Goal: Check status: Check status

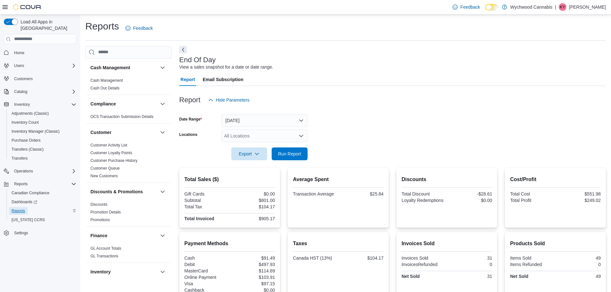
click at [21, 208] on span "Reports" at bounding box center [18, 210] width 13 height 5
click at [117, 79] on link "Cash Management" at bounding box center [106, 80] width 32 height 4
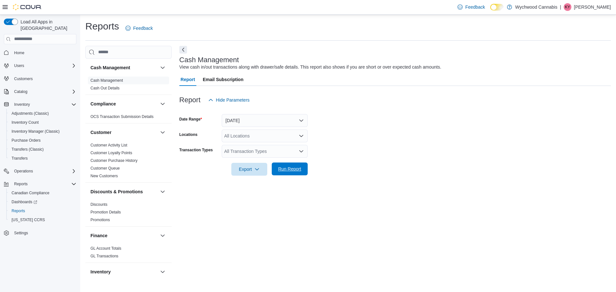
click at [296, 168] on span "Run Report" at bounding box center [289, 169] width 23 height 6
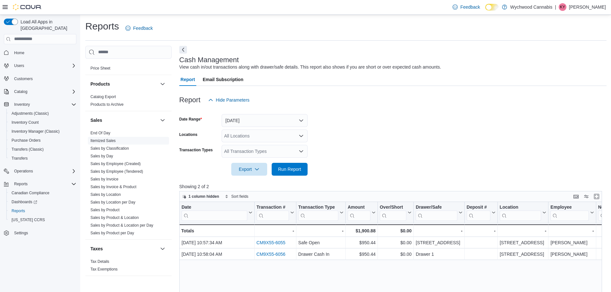
scroll to position [399, 0]
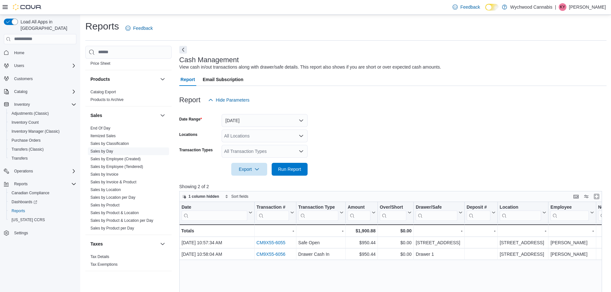
click at [104, 151] on link "Sales by Day" at bounding box center [101, 151] width 23 height 4
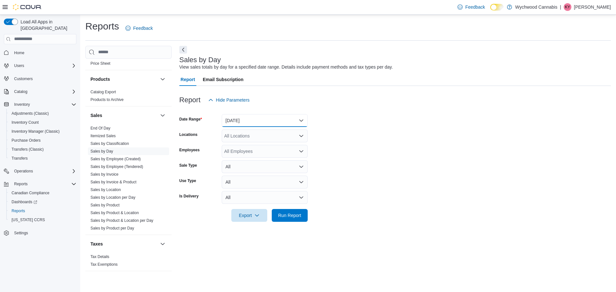
click at [244, 122] on button "[DATE]" at bounding box center [265, 120] width 86 height 13
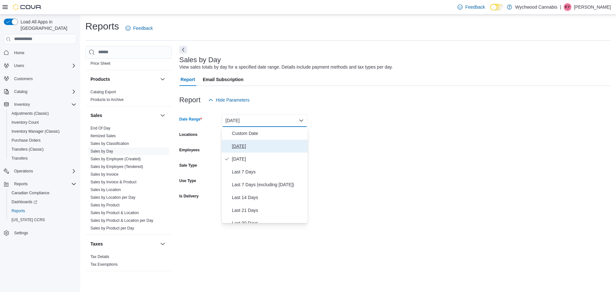
click at [242, 148] on span "[DATE]" at bounding box center [268, 146] width 73 height 8
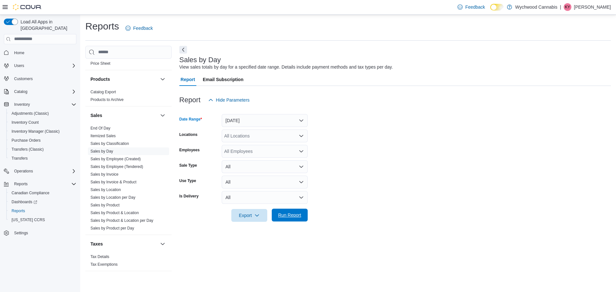
click at [287, 217] on span "Run Report" at bounding box center [289, 215] width 23 height 6
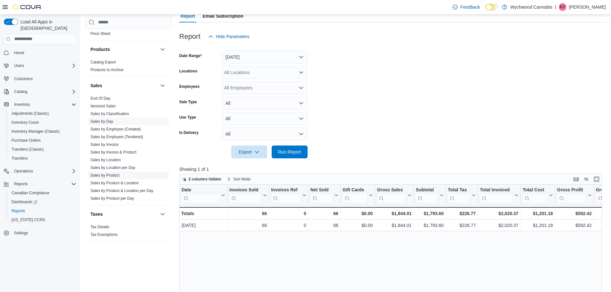
scroll to position [64, 0]
click at [24, 199] on span "Dashboards" at bounding box center [25, 201] width 26 height 5
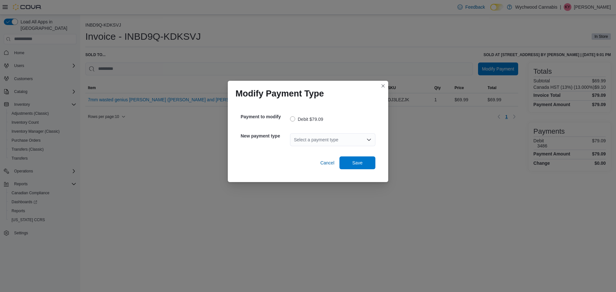
click at [338, 140] on div "Select a payment type" at bounding box center [332, 139] width 85 height 13
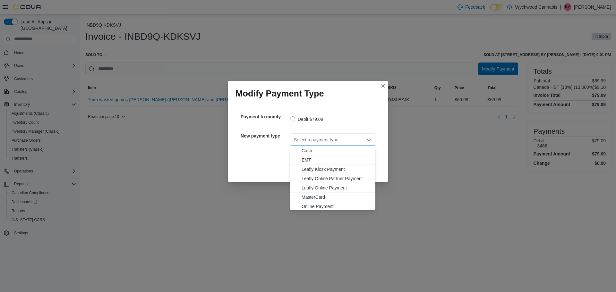
scroll to position [47, 0]
click at [248, 204] on div "Modify Payment Type Payment to modify Debit $79.09 New payment type Select a pa…" at bounding box center [308, 146] width 616 height 292
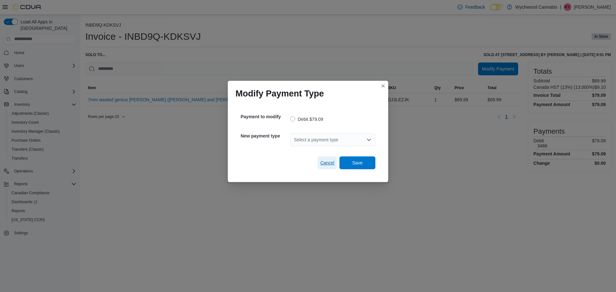
click at [327, 163] on span "Cancel" at bounding box center [327, 163] width 14 height 6
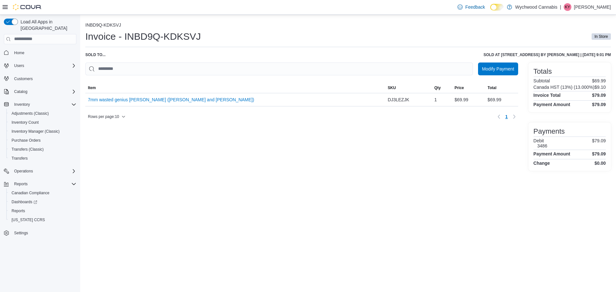
click at [240, 160] on div "Modify Payment Sorting Item SKU Qty Price Total Item 7mm wasted genius beaker b…" at bounding box center [301, 117] width 433 height 108
click at [18, 208] on span "Reports" at bounding box center [18, 210] width 13 height 5
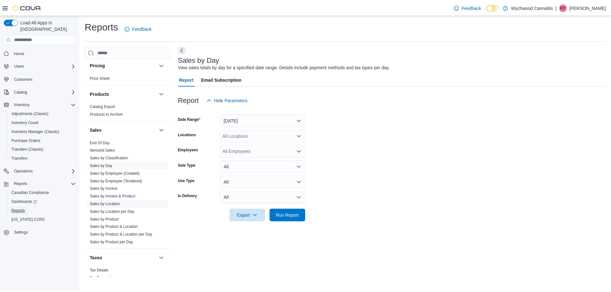
scroll to position [399, 0]
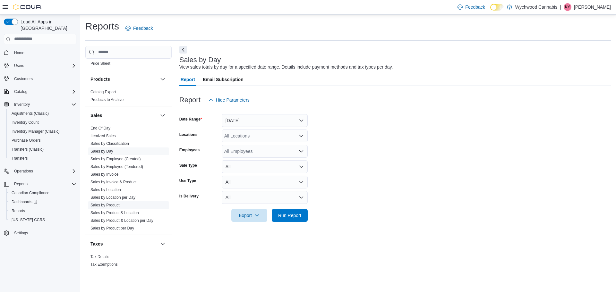
click at [112, 205] on link "Sales by Product" at bounding box center [104, 205] width 29 height 4
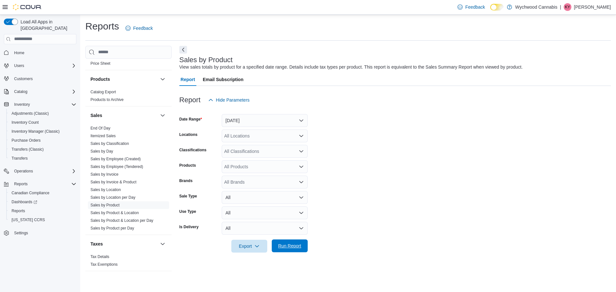
click at [284, 249] on span "Run Report" at bounding box center [289, 246] width 23 height 6
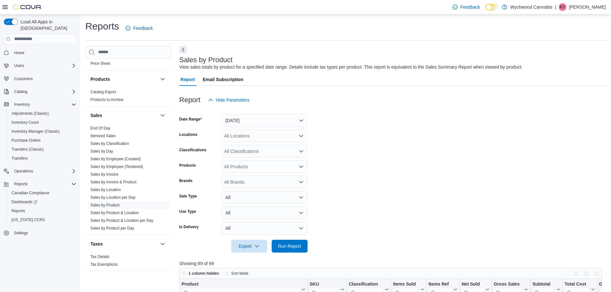
scroll to position [215, 0]
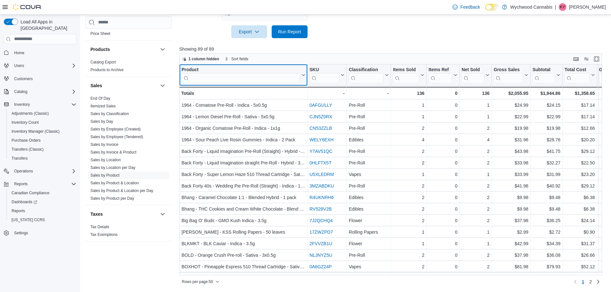
click at [241, 77] on input "search" at bounding box center [241, 78] width 119 height 10
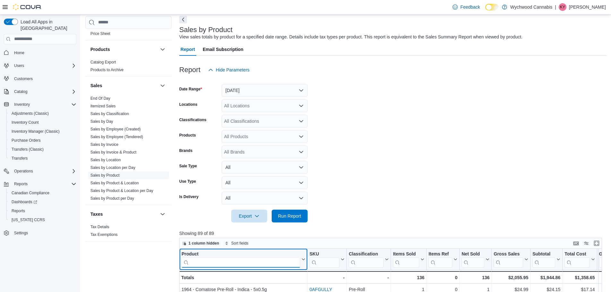
scroll to position [0, 0]
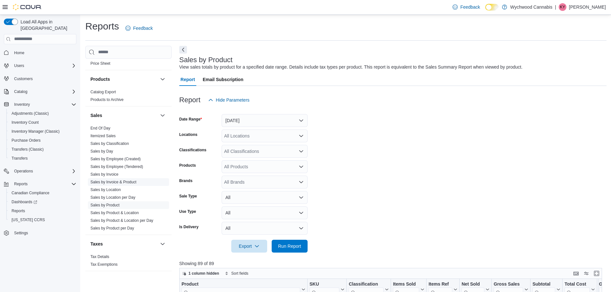
click at [116, 182] on link "Sales by Invoice & Product" at bounding box center [113, 182] width 46 height 4
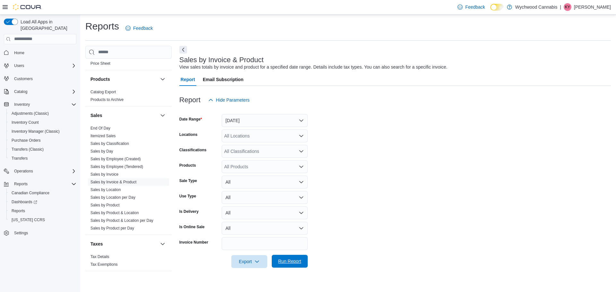
click at [287, 262] on span "Run Report" at bounding box center [289, 261] width 23 height 6
click at [390, 151] on form "Date Range Yesterday Locations All Locations Classifications All Classification…" at bounding box center [392, 187] width 427 height 162
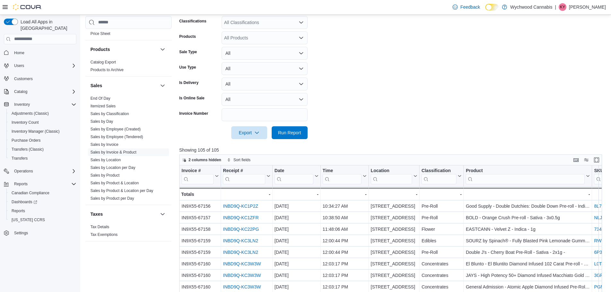
scroll to position [96, 0]
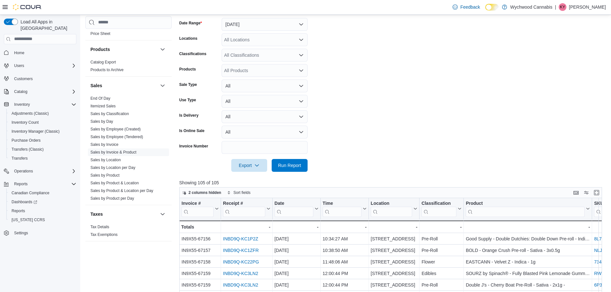
click at [244, 208] on input "search" at bounding box center [244, 212] width 42 height 10
click at [337, 210] on input "search" at bounding box center [342, 212] width 39 height 10
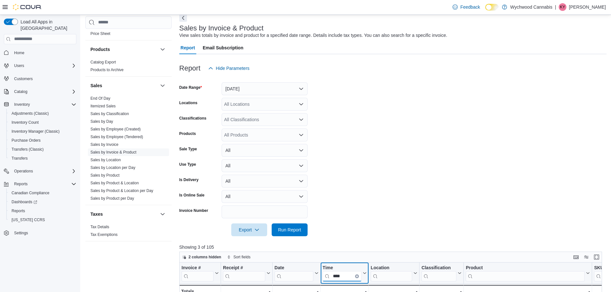
scroll to position [32, 0]
type input "****"
click at [270, 94] on button "[DATE]" at bounding box center [265, 88] width 86 height 13
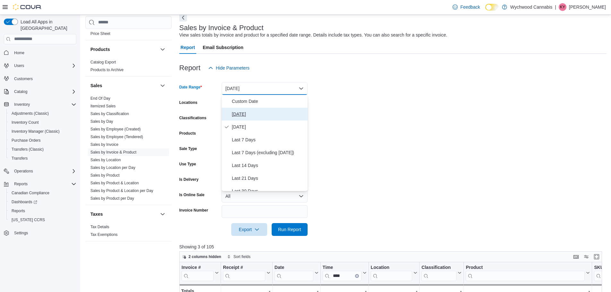
click at [246, 114] on span "[DATE]" at bounding box center [268, 114] width 73 height 8
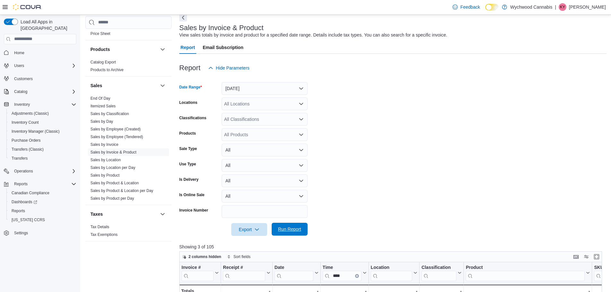
click at [292, 232] on span "Run Report" at bounding box center [289, 229] width 23 height 6
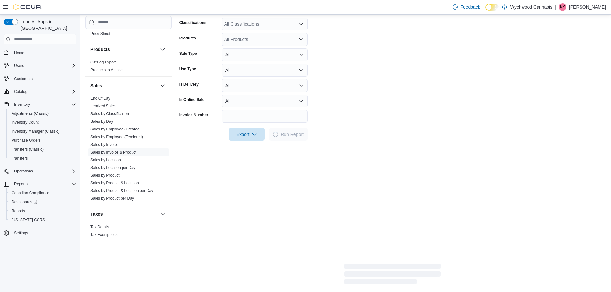
scroll to position [128, 0]
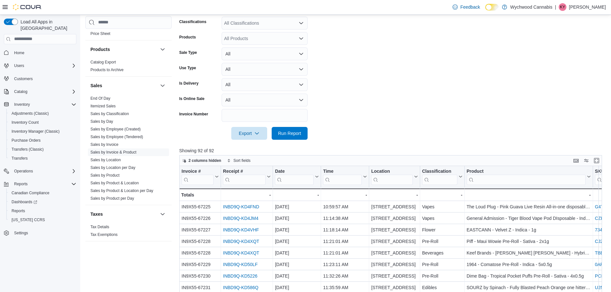
click at [342, 179] on input "search" at bounding box center [342, 179] width 39 height 10
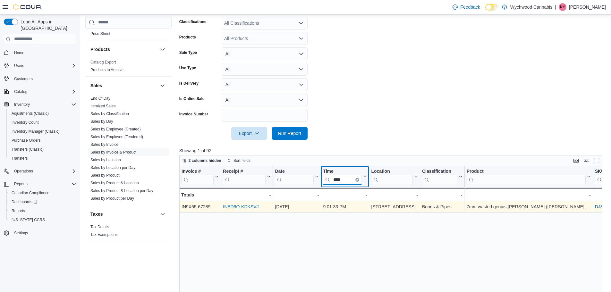
type input "****"
click at [249, 207] on link "INBD9Q-KDKSVJ" at bounding box center [241, 206] width 36 height 5
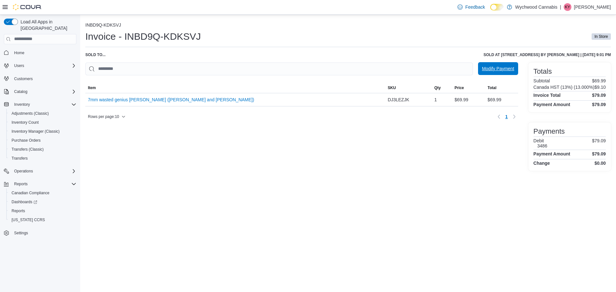
click at [485, 71] on span "Modify Payment" at bounding box center [498, 68] width 32 height 6
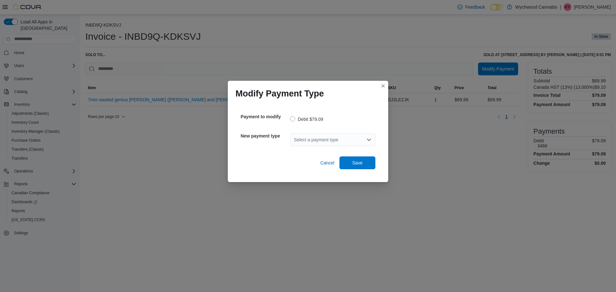
click at [303, 140] on div "Select a payment type" at bounding box center [332, 139] width 85 height 13
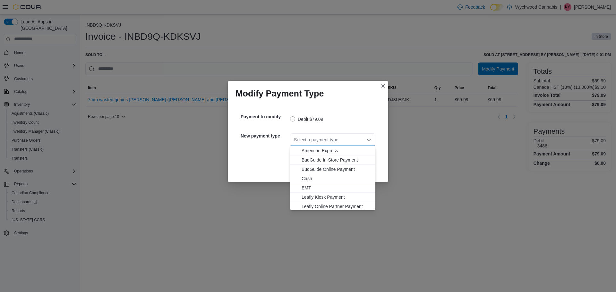
click at [417, 143] on div "Modify Payment Type Payment to modify Debit $79.09 New payment type Select a pa…" at bounding box center [308, 146] width 616 height 292
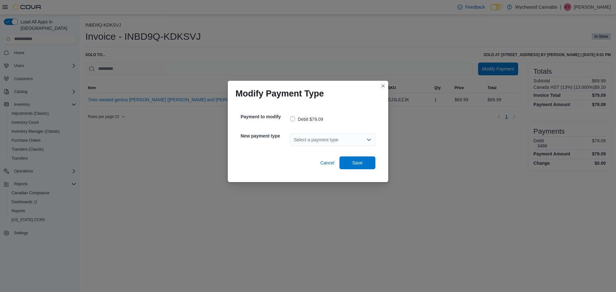
click at [414, 144] on div "Modify Payment Type Payment to modify Debit $79.09 New payment type Select a pa…" at bounding box center [308, 146] width 616 height 292
click at [328, 164] on span "Cancel" at bounding box center [327, 163] width 14 height 6
